Goal: Communication & Community: Answer question/provide support

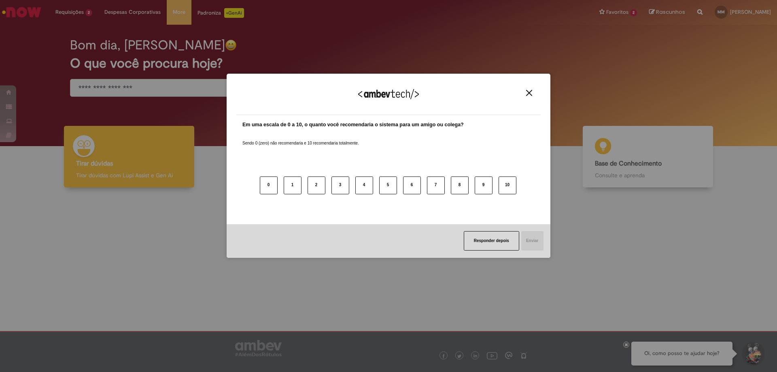
click at [531, 96] on img "Close" at bounding box center [529, 93] width 6 height 6
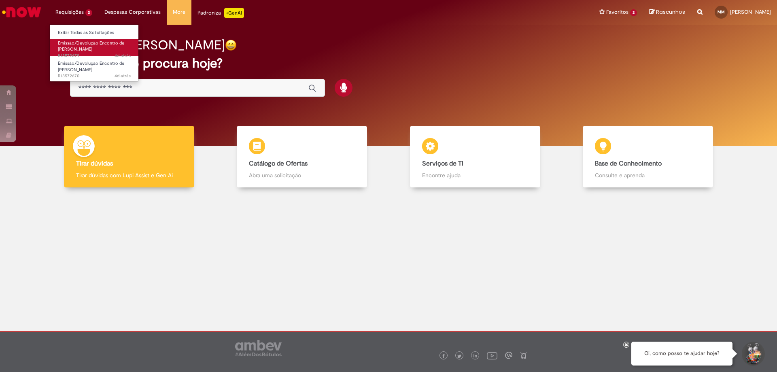
click at [106, 55] on span "4d atrás 4 dias atrás R13572679" at bounding box center [94, 56] width 73 height 6
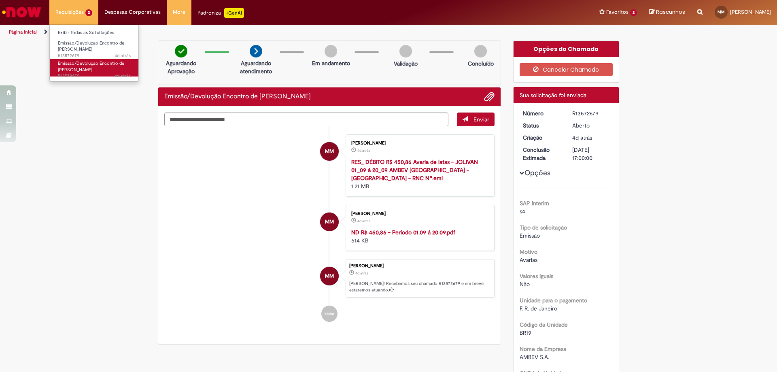
click at [80, 70] on span "Emissão/Devolução Encontro de [PERSON_NAME]" at bounding box center [91, 66] width 66 height 13
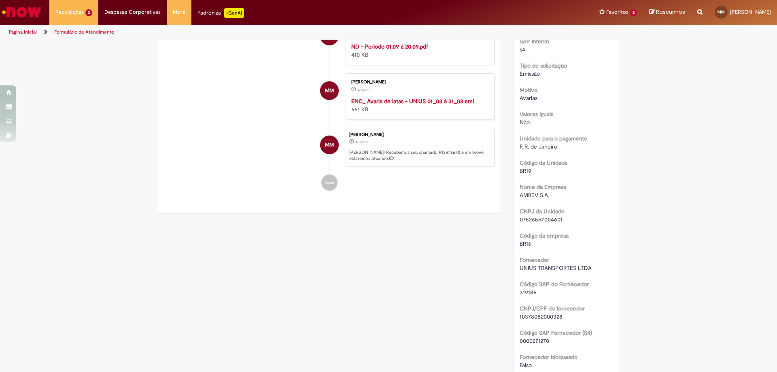
scroll to position [40, 0]
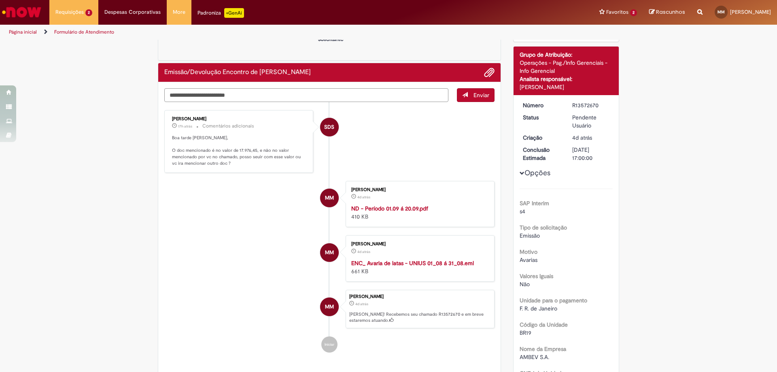
click at [330, 95] on textarea "Digite sua mensagem aqui..." at bounding box center [306, 95] width 284 height 14
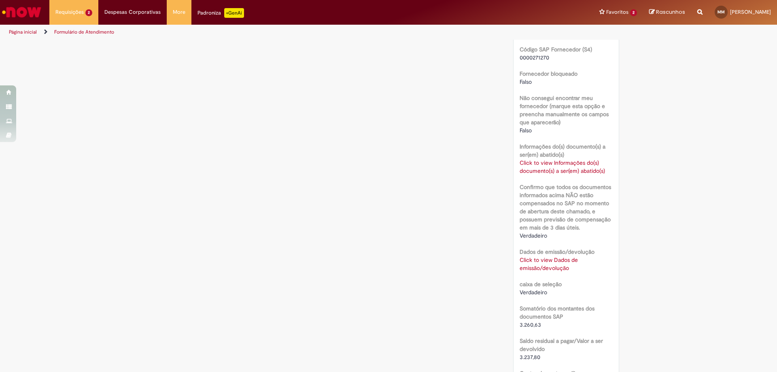
scroll to position [526, 0]
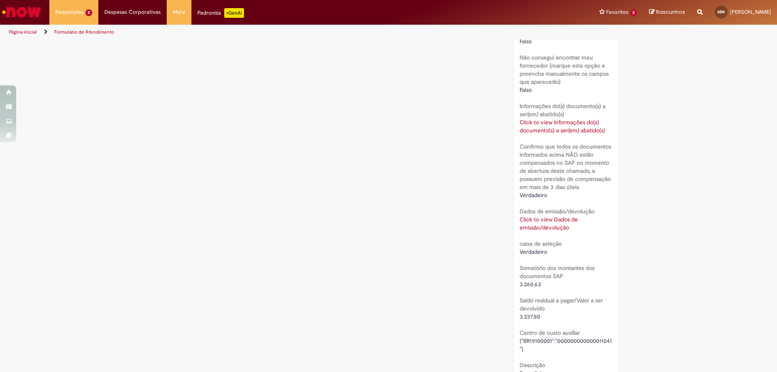
type textarea "**********"
click at [542, 226] on link "Click to view Dados de emissão/devolução" at bounding box center [549, 223] width 58 height 15
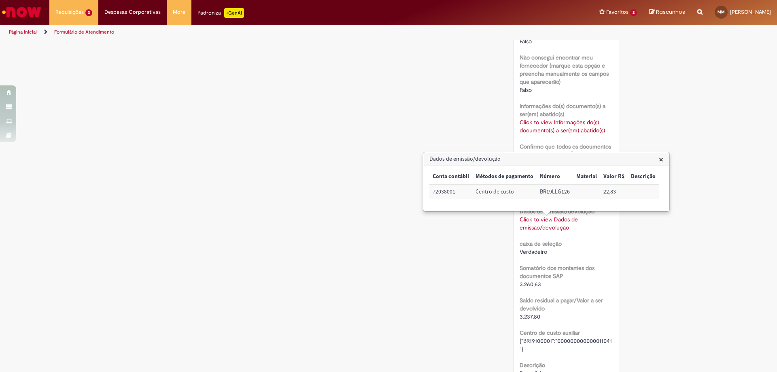
click at [542, 226] on link "Click to view Dados de emissão/devolução" at bounding box center [549, 223] width 58 height 15
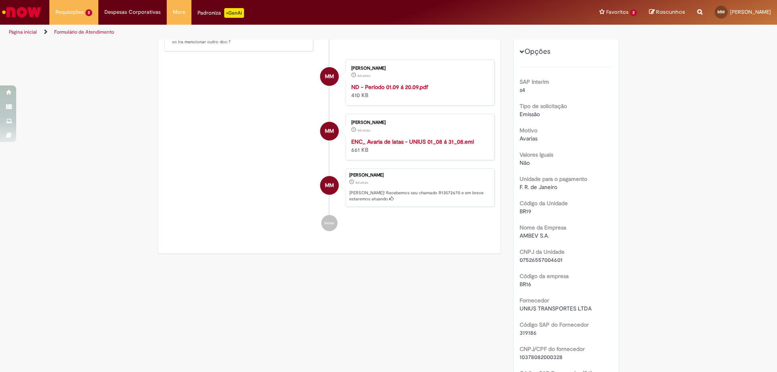
scroll to position [0, 0]
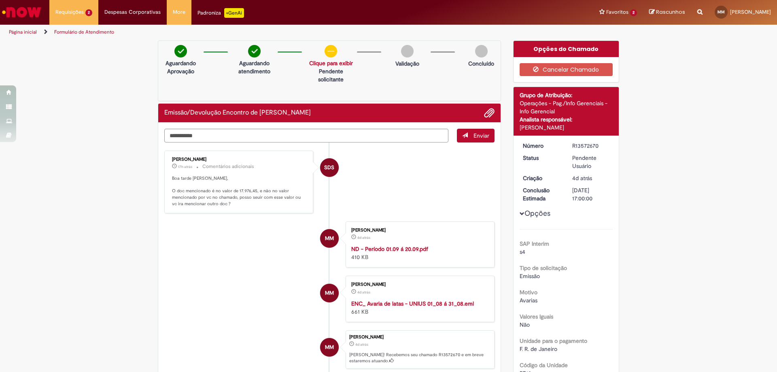
click at [475, 139] on span "Enviar" at bounding box center [482, 135] width 16 height 7
